Goal: Task Accomplishment & Management: Use online tool/utility

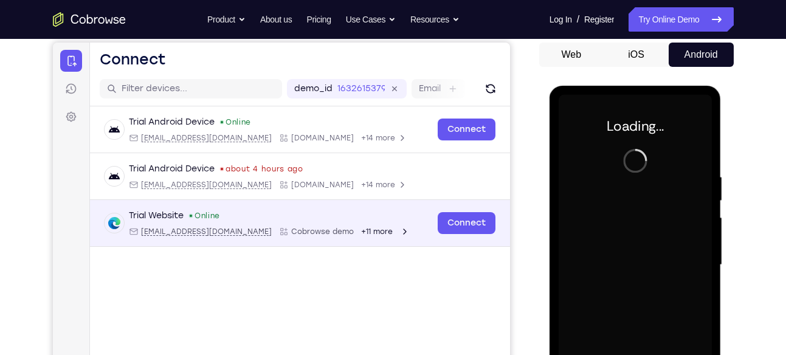
scroll to position [111, 0]
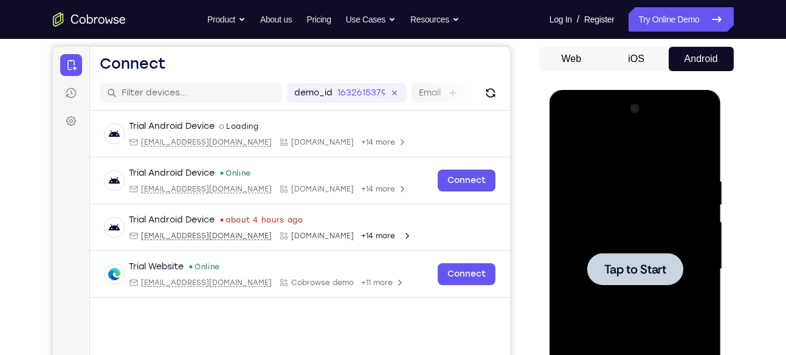
click at [637, 241] on div at bounding box center [635, 269] width 153 height 341
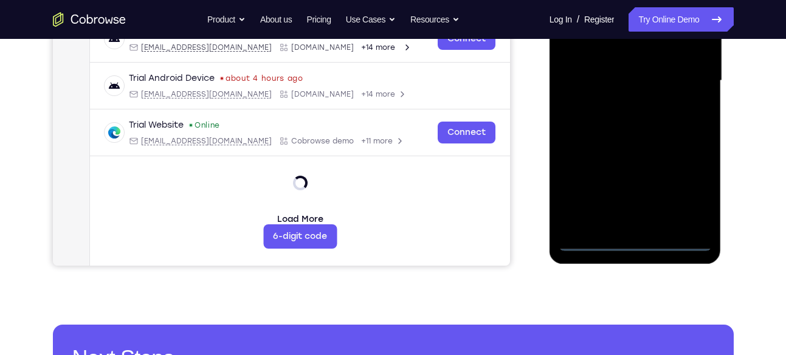
scroll to position [300, 0]
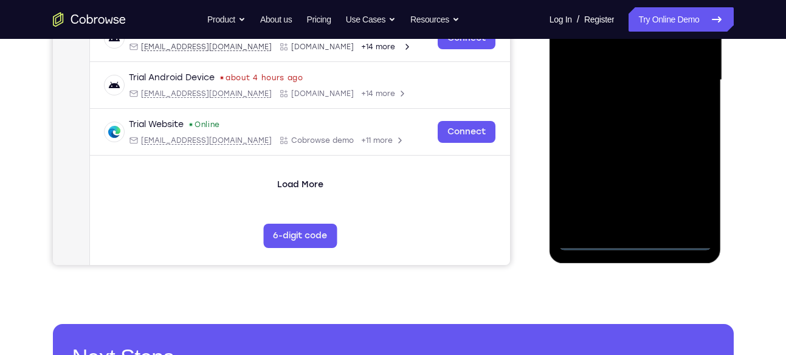
click at [630, 240] on div at bounding box center [635, 80] width 153 height 341
click at [681, 197] on div at bounding box center [635, 80] width 153 height 341
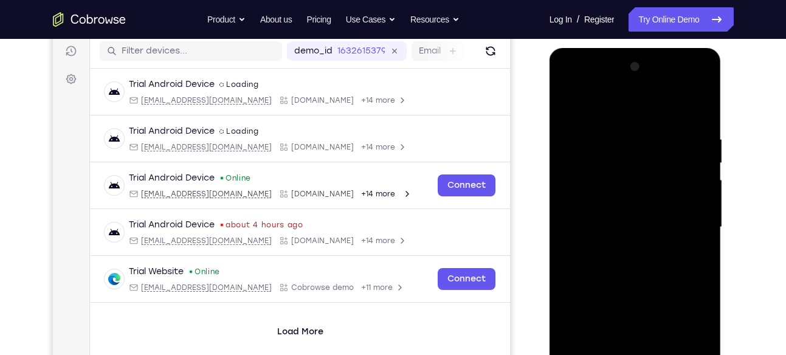
scroll to position [153, 0]
click at [618, 109] on div at bounding box center [635, 228] width 153 height 341
click at [689, 221] on div at bounding box center [635, 228] width 153 height 341
click at [618, 250] on div at bounding box center [635, 228] width 153 height 341
click at [636, 218] on div at bounding box center [635, 228] width 153 height 341
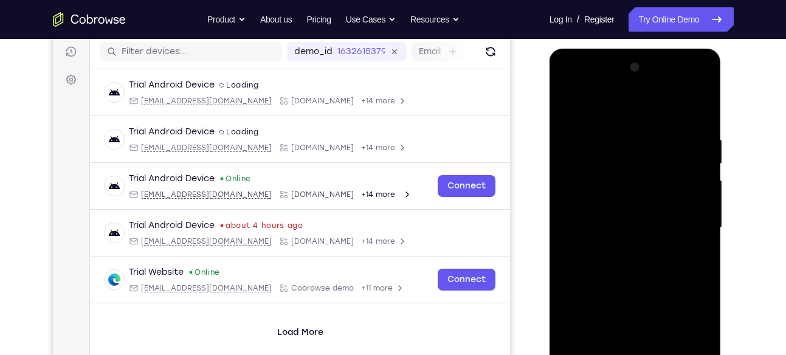
click at [635, 224] on div at bounding box center [635, 228] width 153 height 341
click at [628, 278] on div at bounding box center [635, 228] width 153 height 341
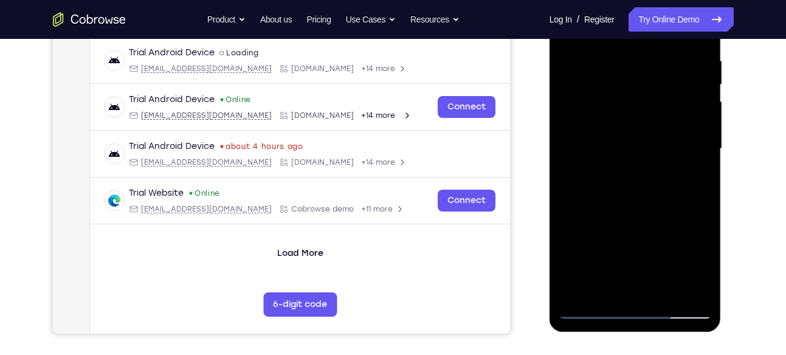
scroll to position [285, 0]
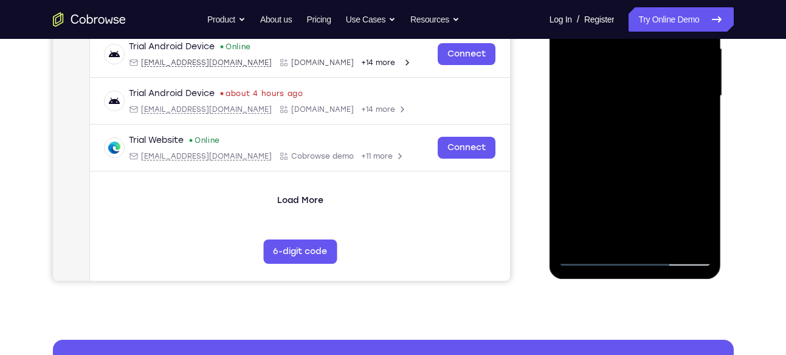
click at [667, 237] on div at bounding box center [635, 96] width 153 height 341
click at [636, 156] on div at bounding box center [635, 96] width 153 height 341
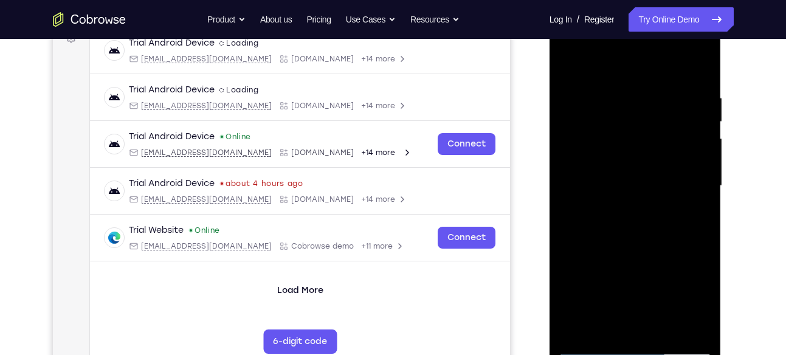
scroll to position [189, 0]
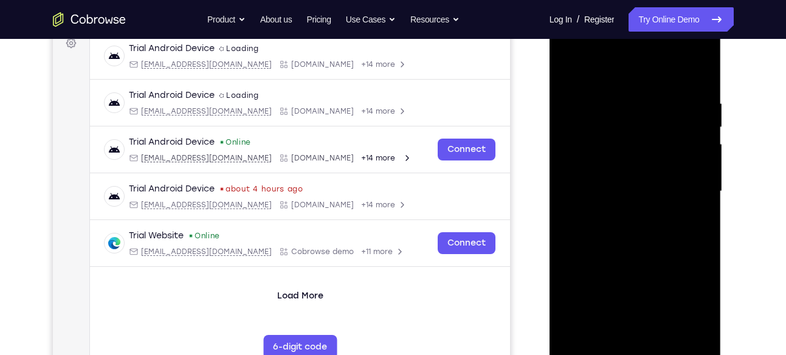
click at [574, 70] on div at bounding box center [635, 191] width 153 height 341
click at [704, 66] on div at bounding box center [635, 191] width 153 height 341
click at [571, 66] on div at bounding box center [635, 191] width 153 height 341
click at [33, 100] on div "Your Support Agent Your Customer Web iOS Android Next Steps We’d be happy to gi…" at bounding box center [393, 251] width 779 height 802
click at [618, 241] on div at bounding box center [635, 191] width 153 height 341
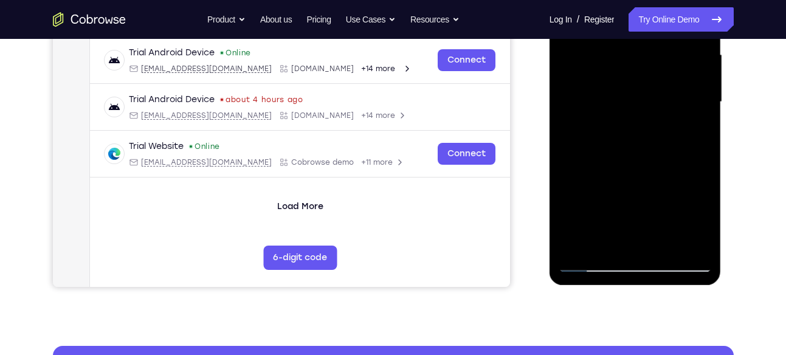
scroll to position [278, 0]
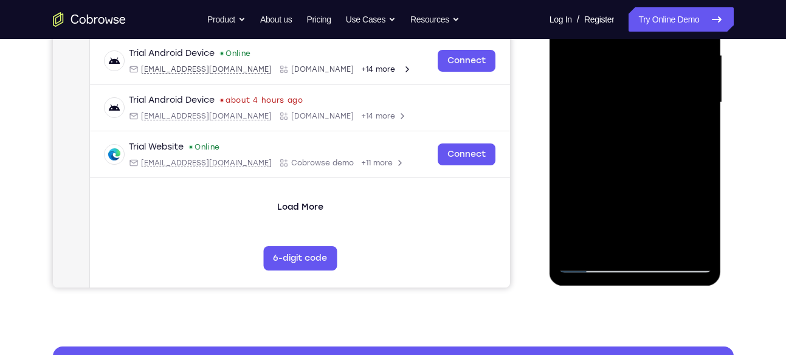
click at [664, 247] on div at bounding box center [635, 102] width 153 height 341
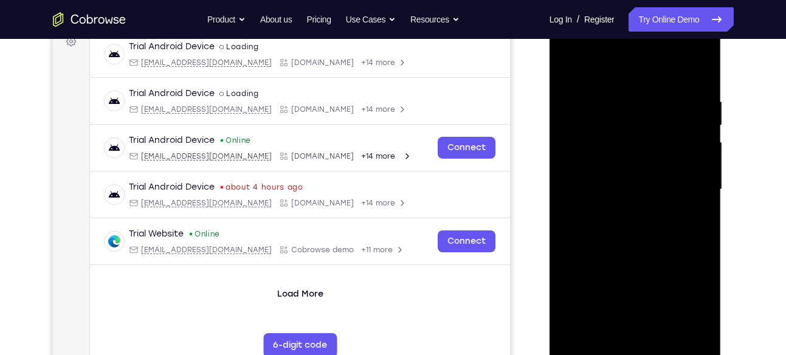
scroll to position [189, 0]
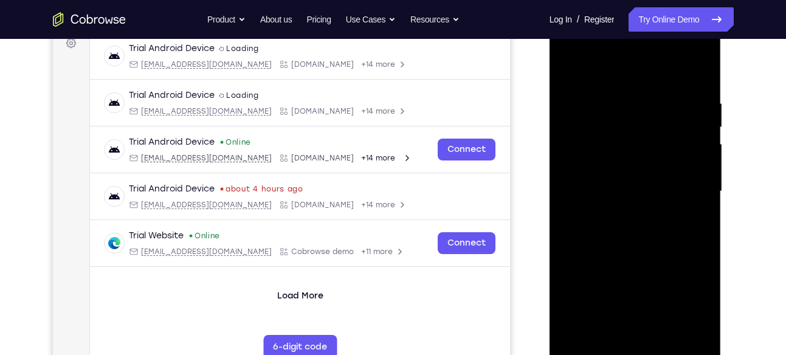
click at [573, 64] on div at bounding box center [635, 191] width 153 height 341
drag, startPoint x: 669, startPoint y: 207, endPoint x: 726, endPoint y: -68, distance: 280.7
click at [723, 12] on html "Online web based iOS Simulators and Android Emulators. Run iPhone, iPad, Mobile…" at bounding box center [636, 194] width 173 height 365
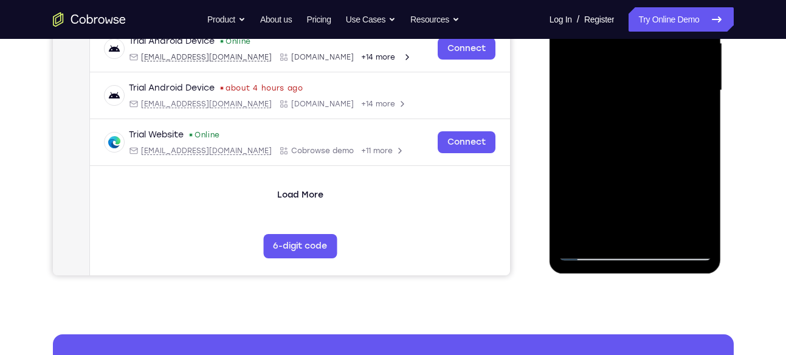
scroll to position [293, 0]
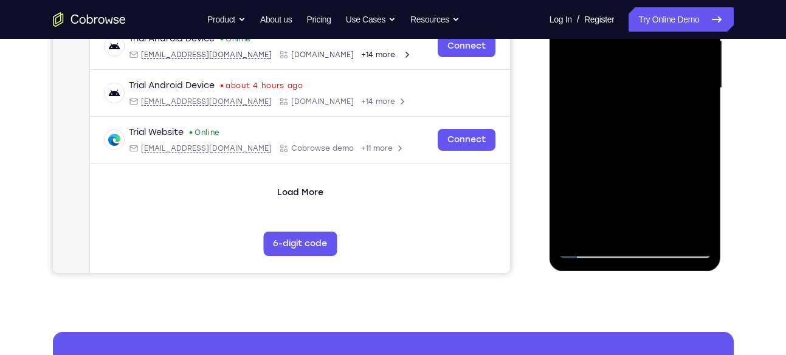
click at [664, 231] on div at bounding box center [635, 88] width 153 height 341
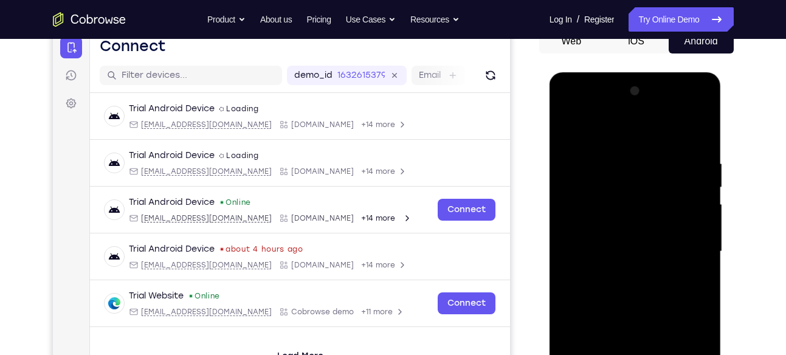
click at [570, 128] on div at bounding box center [635, 252] width 153 height 341
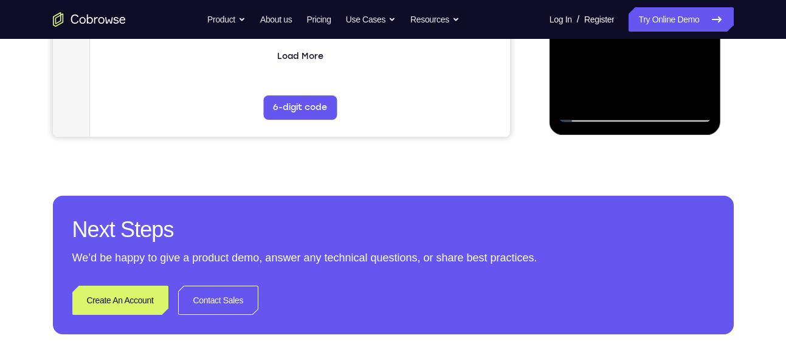
drag, startPoint x: 80, startPoint y: 179, endPoint x: 638, endPoint y: 286, distance: 568.5
click at [638, 286] on div "Create An Account Contact Sales" at bounding box center [393, 300] width 642 height 29
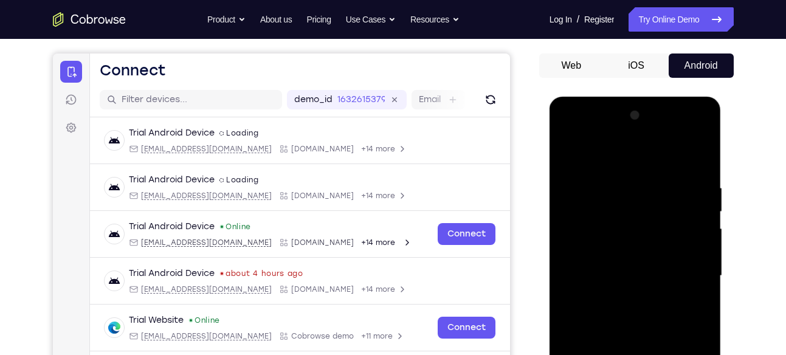
scroll to position [104, 0]
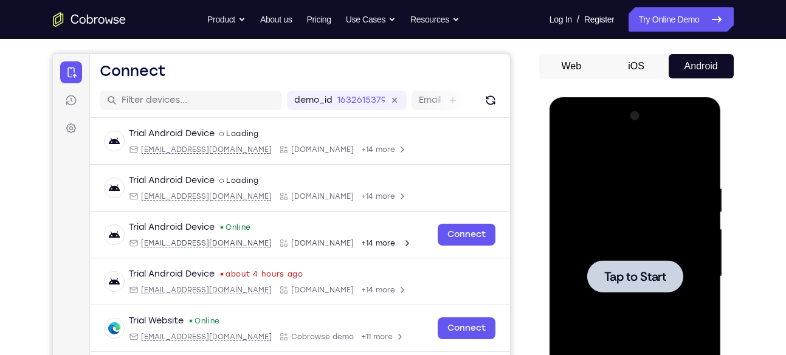
click at [663, 274] on span "Tap to Start" at bounding box center [636, 277] width 62 height 12
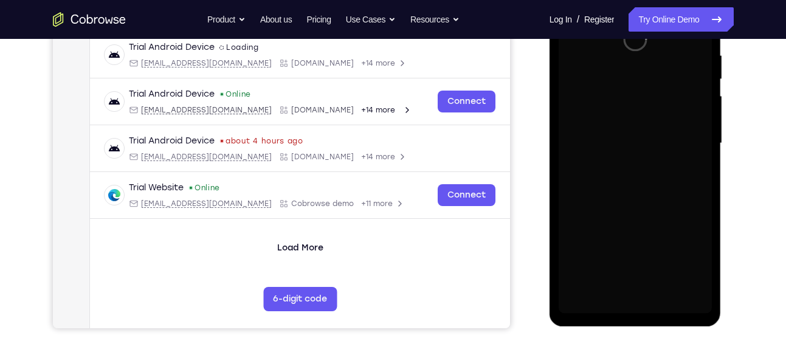
scroll to position [238, 0]
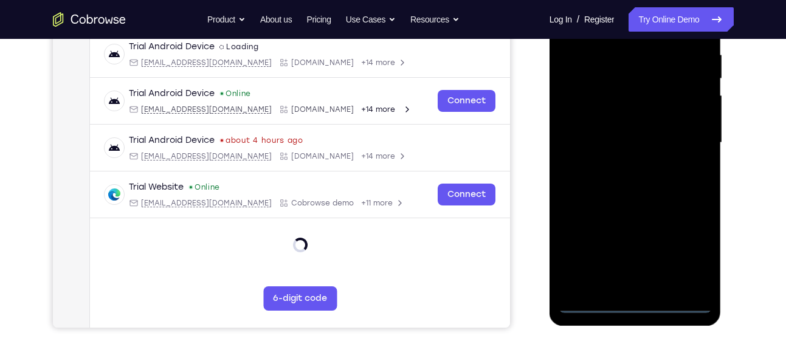
click at [635, 310] on div at bounding box center [635, 143] width 153 height 341
click at [687, 254] on div at bounding box center [635, 143] width 153 height 341
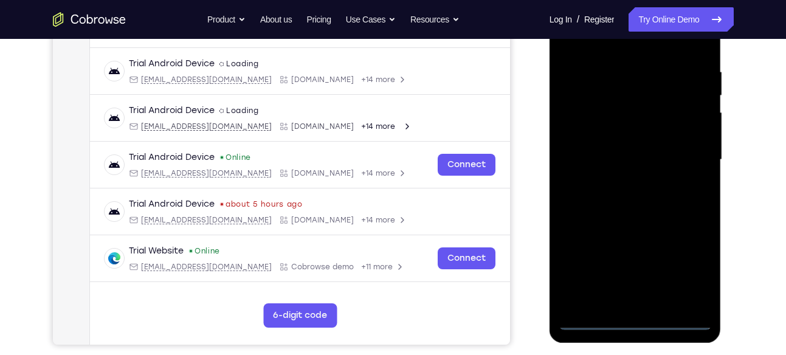
scroll to position [219, 0]
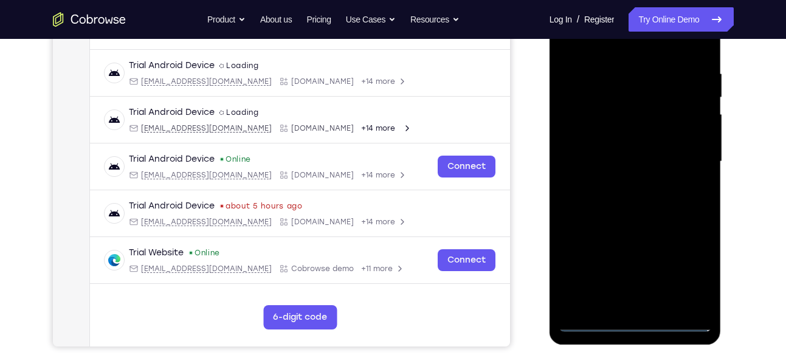
click at [695, 271] on div at bounding box center [635, 161] width 153 height 341
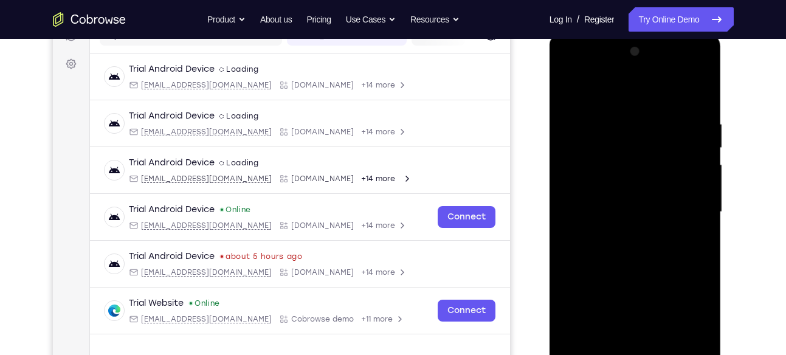
scroll to position [178, 0]
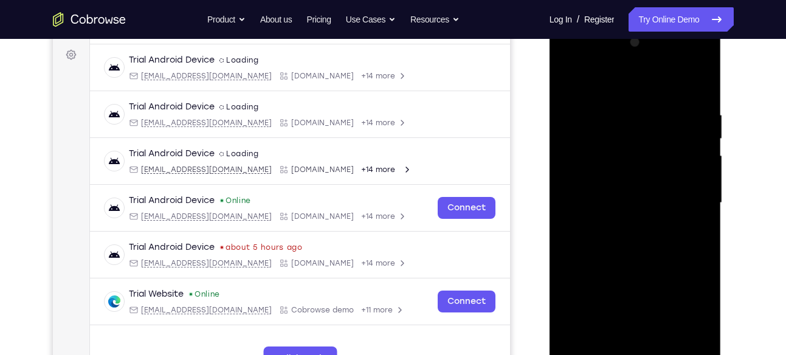
click at [611, 85] on div at bounding box center [635, 203] width 153 height 341
click at [687, 193] on div at bounding box center [635, 203] width 153 height 341
click at [627, 224] on div at bounding box center [635, 203] width 153 height 341
click at [639, 192] on div at bounding box center [635, 203] width 153 height 341
click at [638, 204] on div at bounding box center [635, 203] width 153 height 341
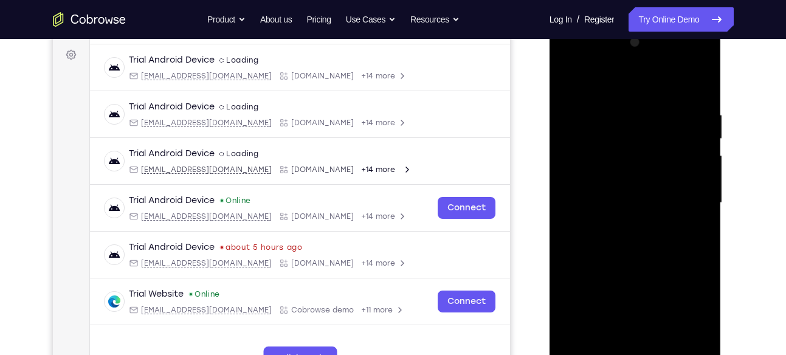
click at [640, 238] on div at bounding box center [635, 203] width 153 height 341
click at [624, 112] on div at bounding box center [635, 203] width 153 height 341
click at [644, 245] on div at bounding box center [635, 203] width 153 height 341
click at [617, 103] on div at bounding box center [635, 203] width 153 height 341
click at [575, 85] on div at bounding box center [635, 203] width 153 height 341
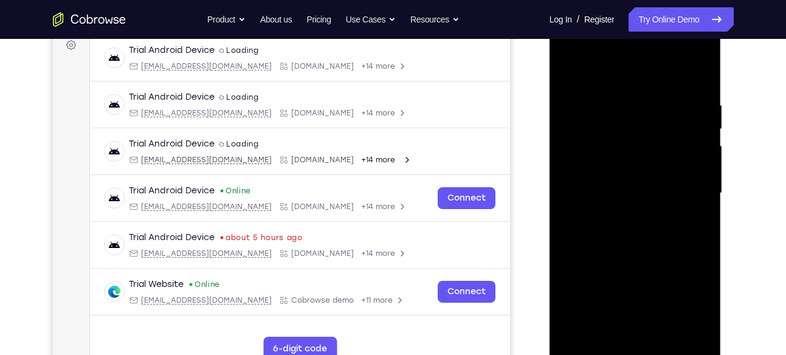
scroll to position [187, 0]
click at [569, 68] on div at bounding box center [635, 194] width 153 height 341
click at [675, 117] on div at bounding box center [635, 194] width 153 height 341
click at [690, 117] on div at bounding box center [635, 194] width 153 height 341
click at [698, 99] on div at bounding box center [635, 194] width 153 height 341
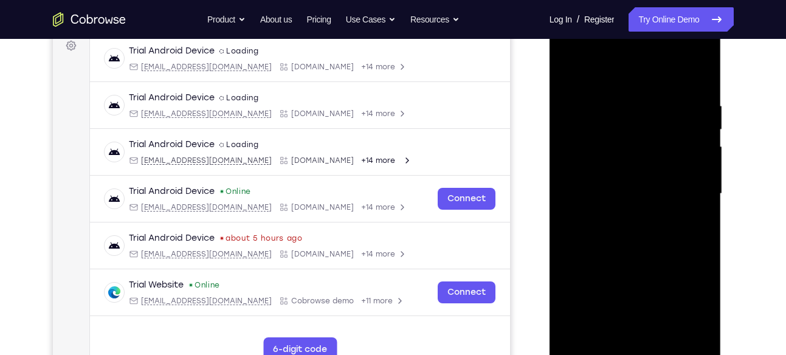
click at [698, 103] on div at bounding box center [635, 194] width 153 height 341
click at [698, 154] on div at bounding box center [635, 194] width 153 height 341
click at [573, 74] on div at bounding box center [635, 194] width 153 height 341
click at [677, 116] on div at bounding box center [635, 194] width 153 height 341
click at [642, 254] on div at bounding box center [635, 194] width 153 height 341
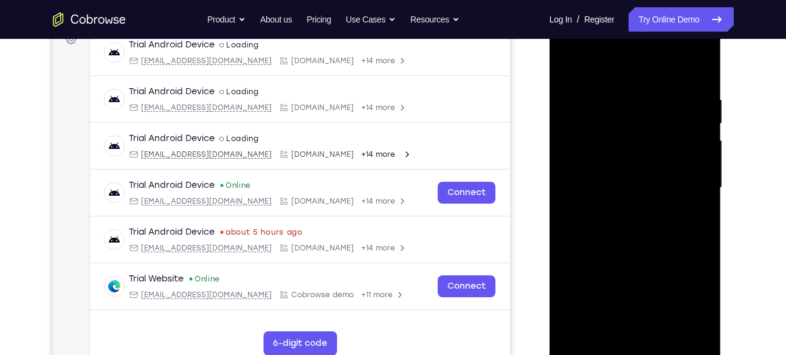
scroll to position [193, 0]
click at [565, 67] on div at bounding box center [635, 187] width 153 height 341
click at [571, 66] on div at bounding box center [635, 187] width 153 height 341
click at [664, 330] on div at bounding box center [635, 187] width 153 height 341
